Goal: Task Accomplishment & Management: Use online tool/utility

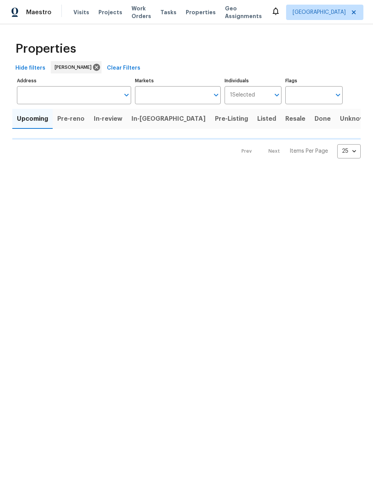
type input "50"
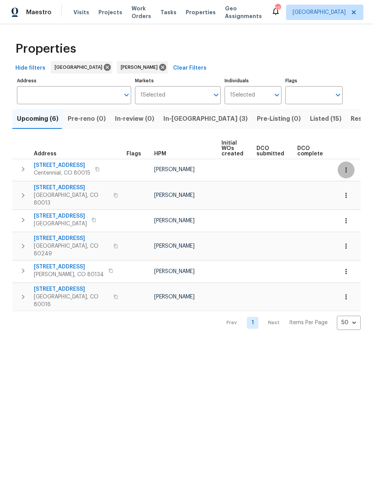
click at [343, 173] on icon "button" at bounding box center [347, 170] width 8 height 8
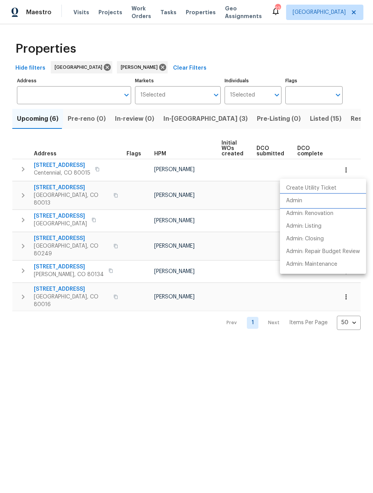
click at [295, 203] on p "Admin" at bounding box center [294, 201] width 16 height 8
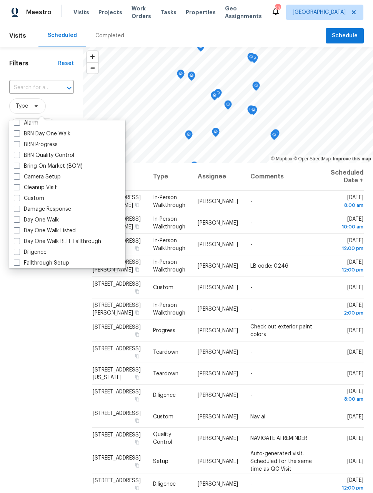
scroll to position [50, 0]
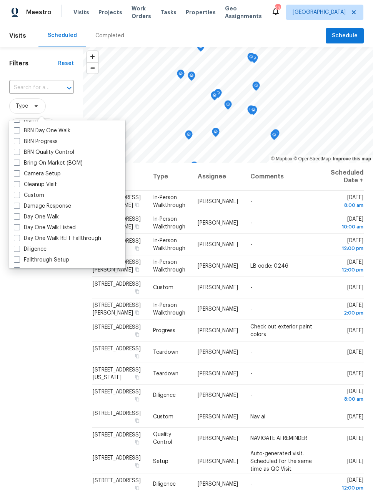
click at [14, 219] on span at bounding box center [17, 217] width 6 height 6
click at [14, 218] on input "Day One Walk" at bounding box center [16, 215] width 5 height 5
checkbox input "true"
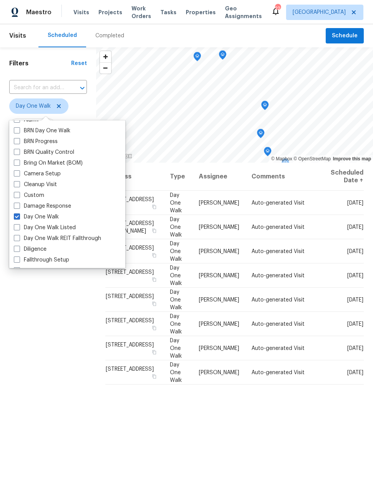
click at [59, 313] on div "Filters Reset ​ Day One Walk Assignee Scheduled Date" at bounding box center [48, 302] width 96 height 510
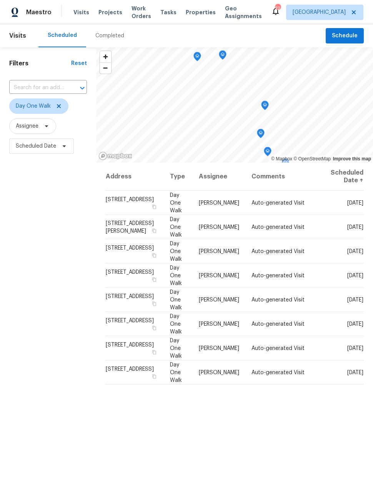
copy span "[STREET_ADDRESS]"
click at [59, 240] on div "Filters Reset ​ Day One Walk Assignee Scheduled Date" at bounding box center [48, 302] width 96 height 510
